Goal: Information Seeking & Learning: Learn about a topic

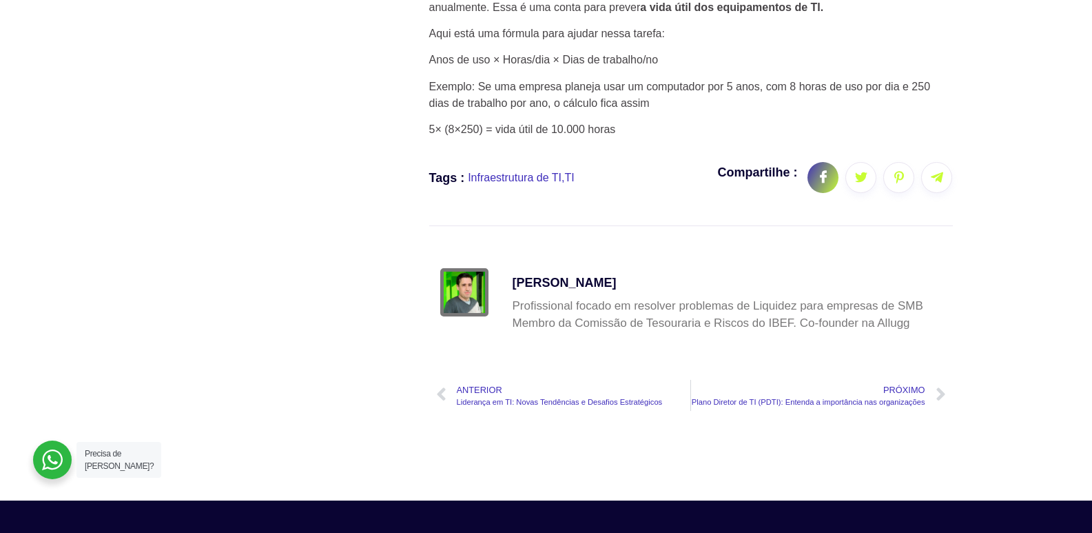
scroll to position [3707, 0]
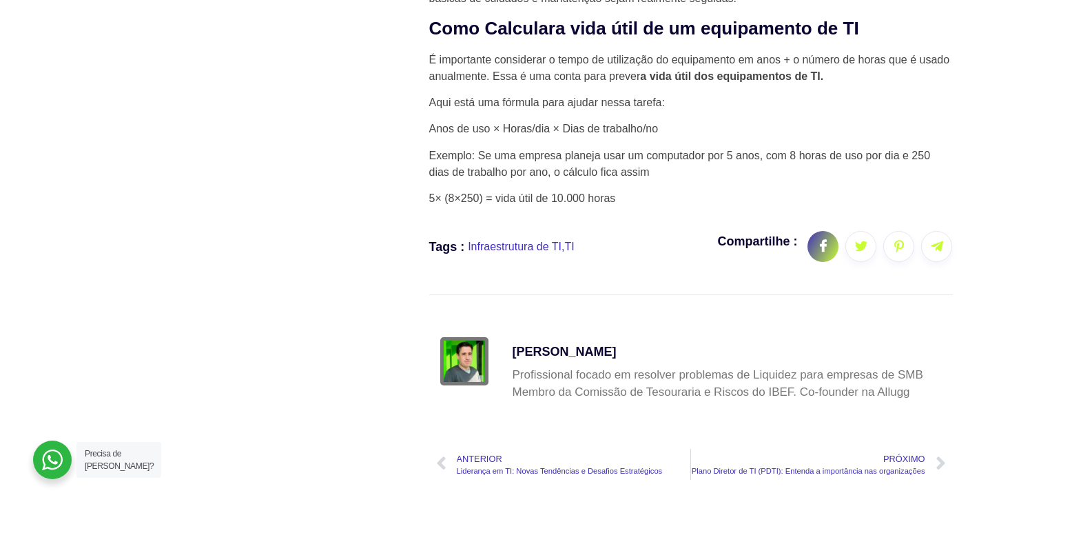
click at [740, 207] on p "5× (8×250) = vida útil de 10.000 horas" at bounding box center [691, 198] width 524 height 17
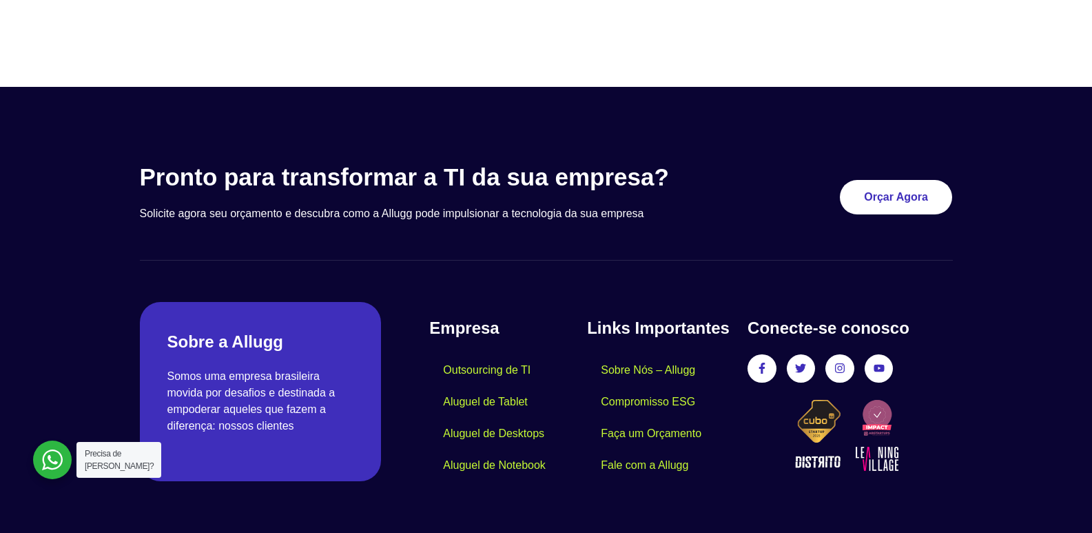
scroll to position [4328, 0]
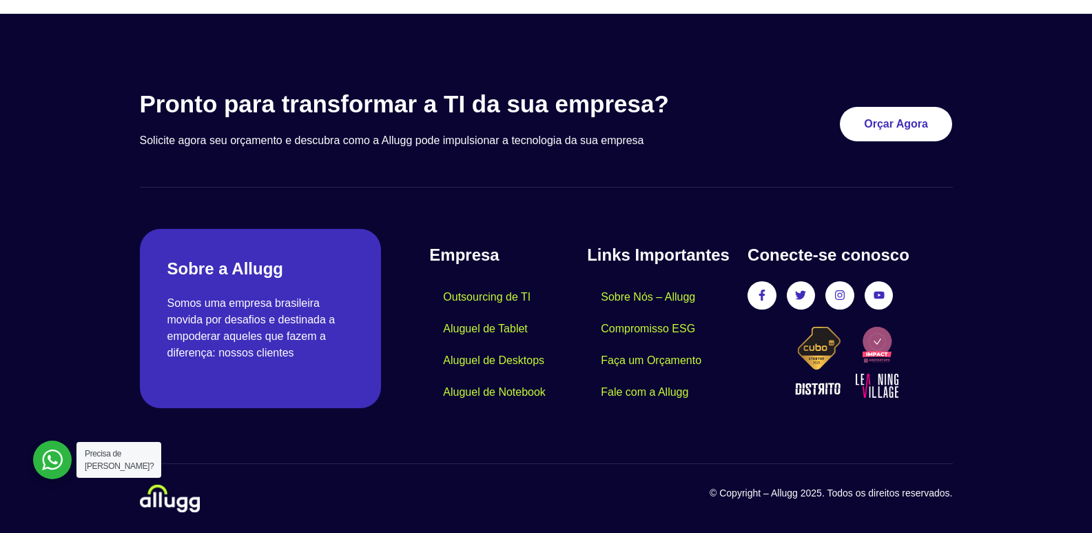
click at [739, 495] on p "© Copyright – Allugg 2025. Todos os direitos reservados." at bounding box center [749, 493] width 407 height 14
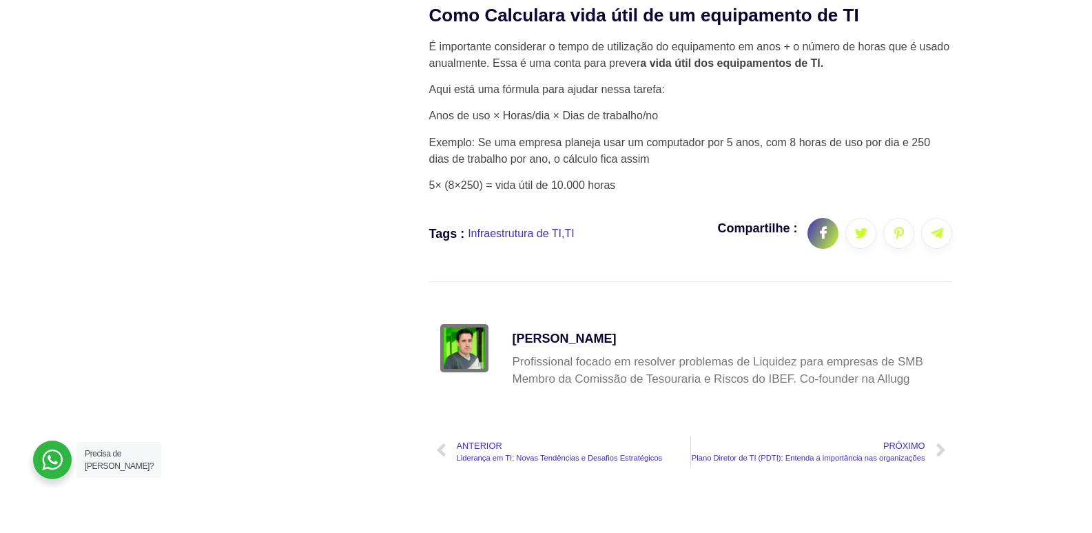
scroll to position [3652, 0]
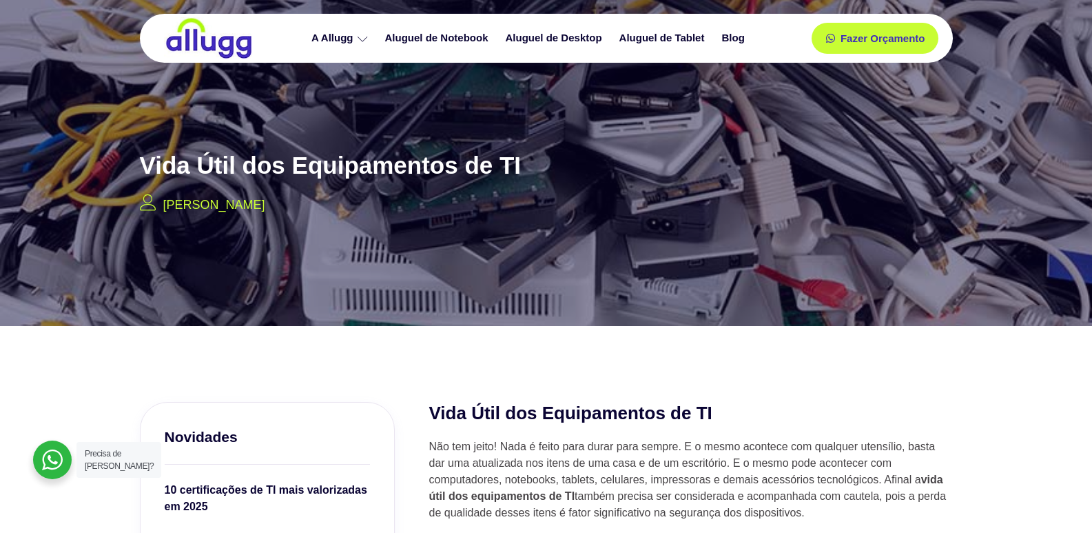
drag, startPoint x: 142, startPoint y: 158, endPoint x: 297, endPoint y: 211, distance: 163.6
click at [297, 211] on div "Vida Útil dos Equipamentos de TI Francisco Carmuega" at bounding box center [360, 180] width 455 height 84
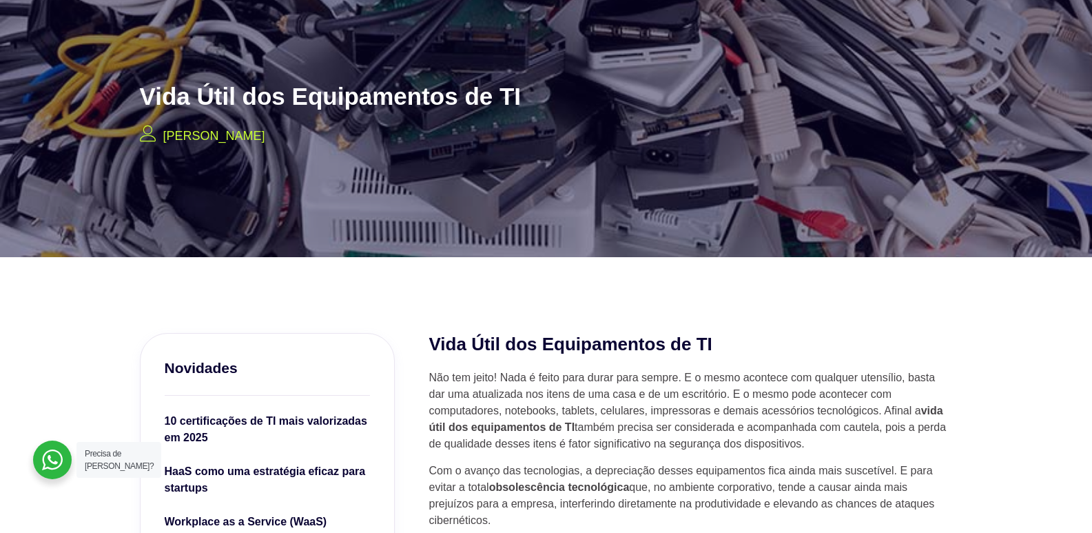
scroll to position [138, 0]
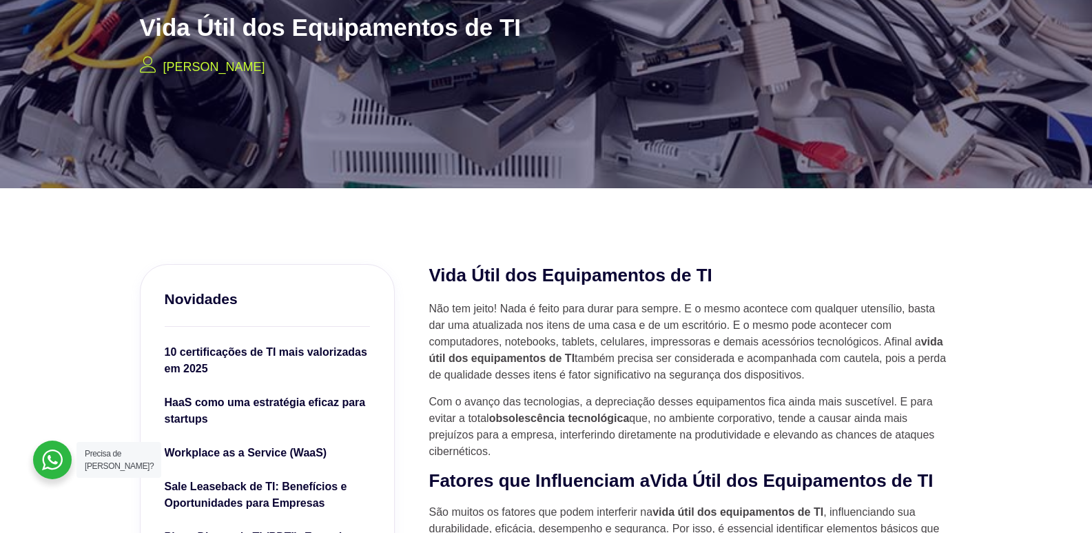
click at [310, 67] on div "Vida Útil dos Equipamentos de TI Francisco Carmuega" at bounding box center [360, 43] width 455 height 84
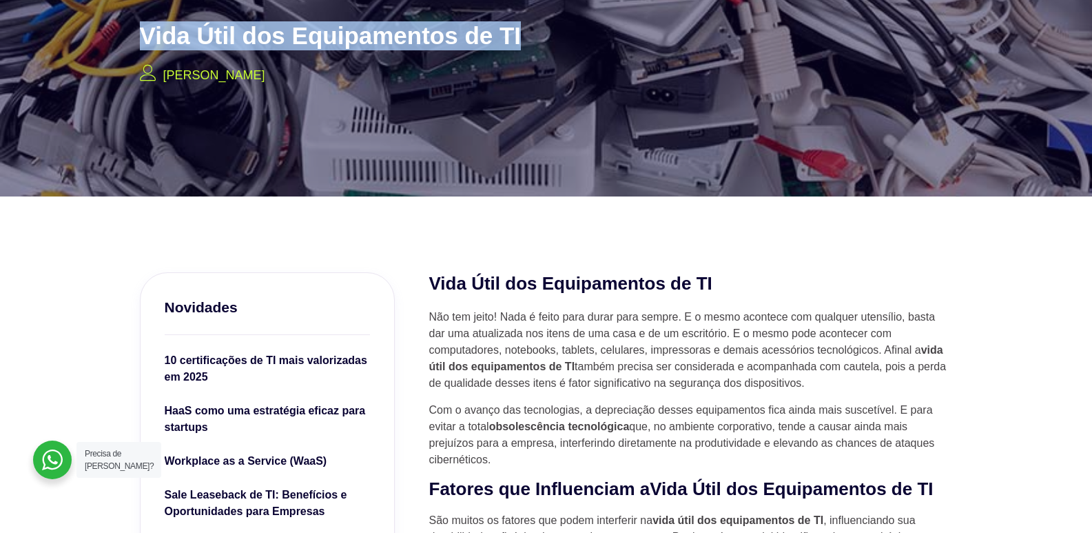
scroll to position [122, 0]
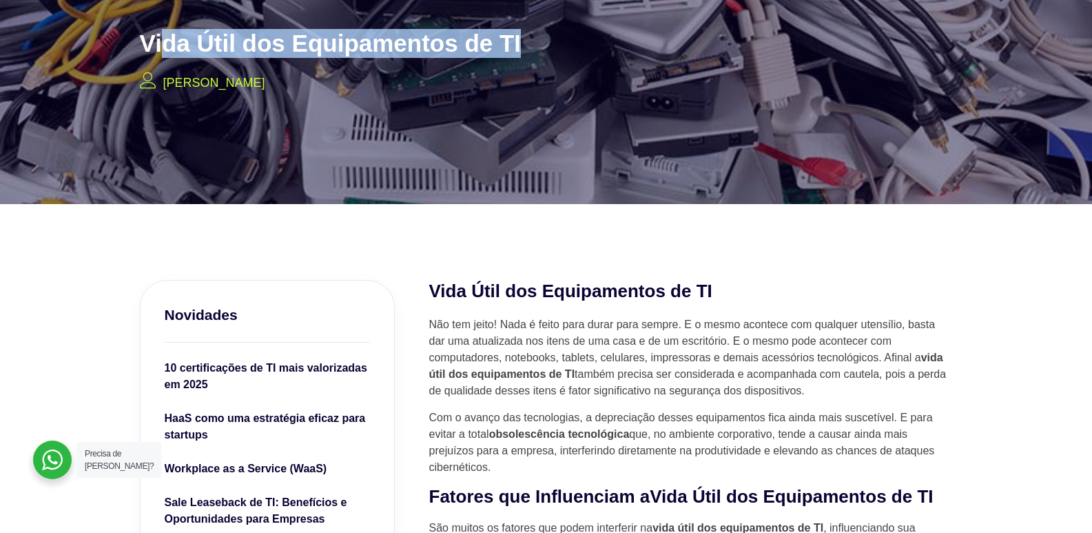
drag, startPoint x: 521, startPoint y: 15, endPoint x: 163, endPoint y: 34, distance: 358.1
click at [163, 34] on h2 "Vida Útil dos Equipamentos de TI" at bounding box center [331, 43] width 382 height 29
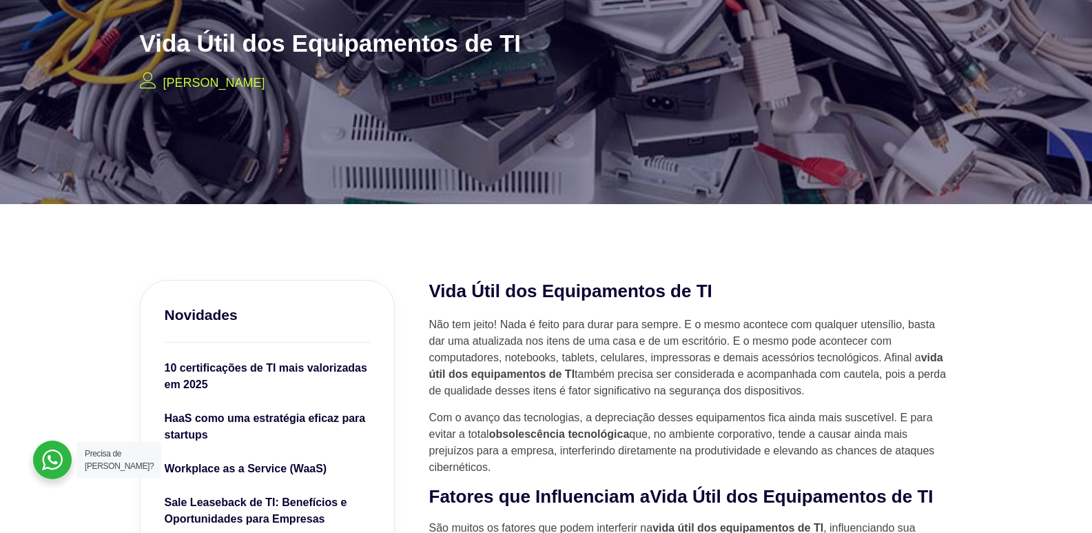
click at [144, 47] on h2 "Vida Útil dos Equipamentos de TI" at bounding box center [331, 43] width 382 height 29
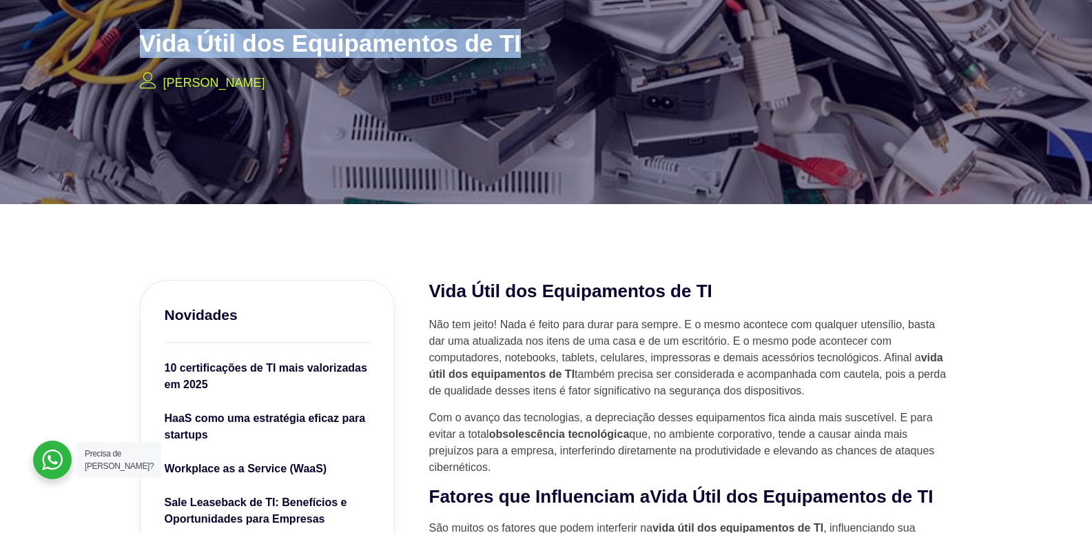
drag, startPoint x: 144, startPoint y: 47, endPoint x: 507, endPoint y: 48, distance: 363.1
click at [507, 48] on h2 "Vida Útil dos Equipamentos de TI" at bounding box center [331, 43] width 382 height 29
copy h2 "Vida Útil dos Equipamentos de TI"
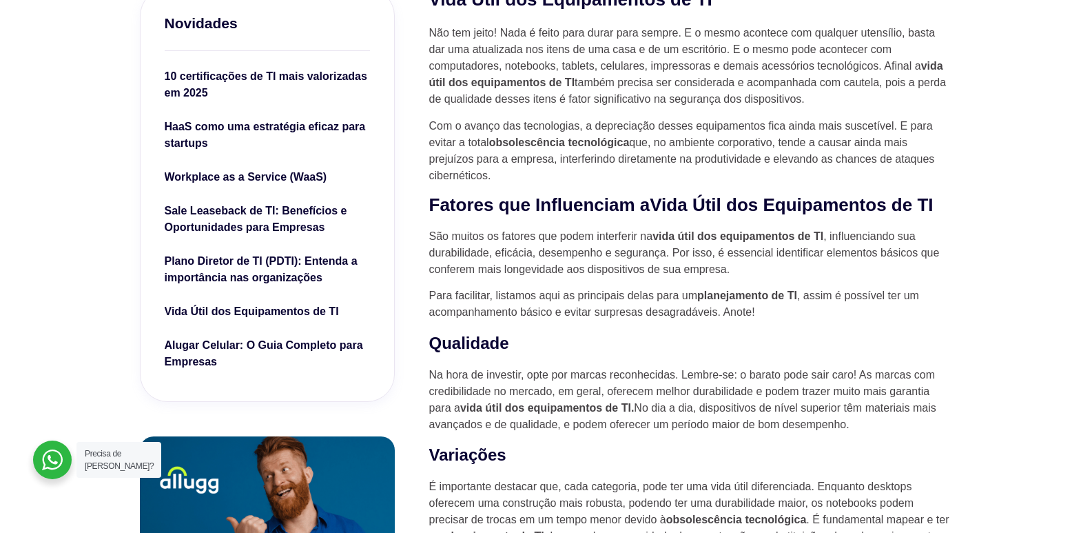
scroll to position [620, 0]
